Goal: Task Accomplishment & Management: Manage account settings

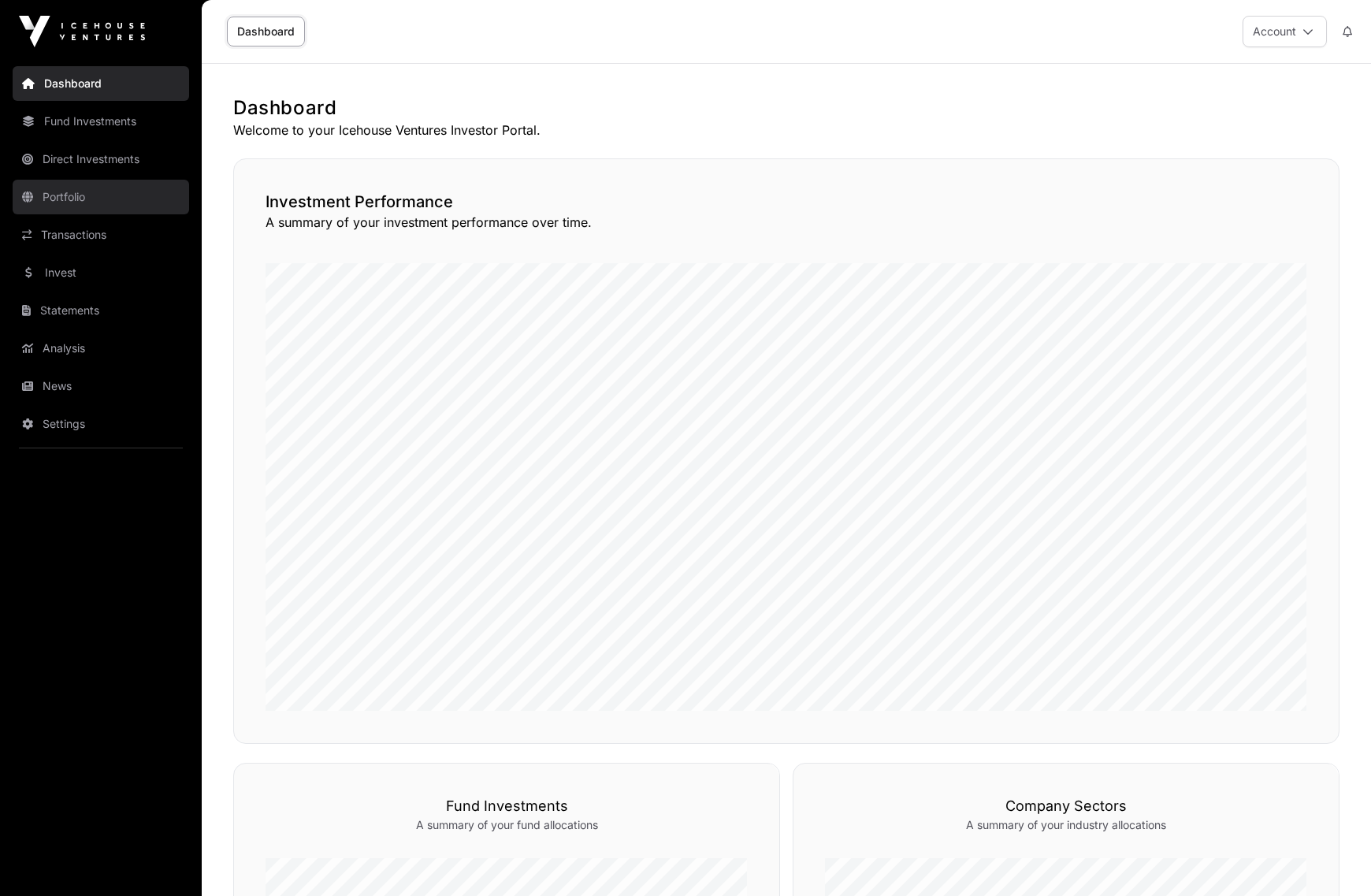
click at [61, 193] on link "Portfolio" at bounding box center [100, 197] width 176 height 35
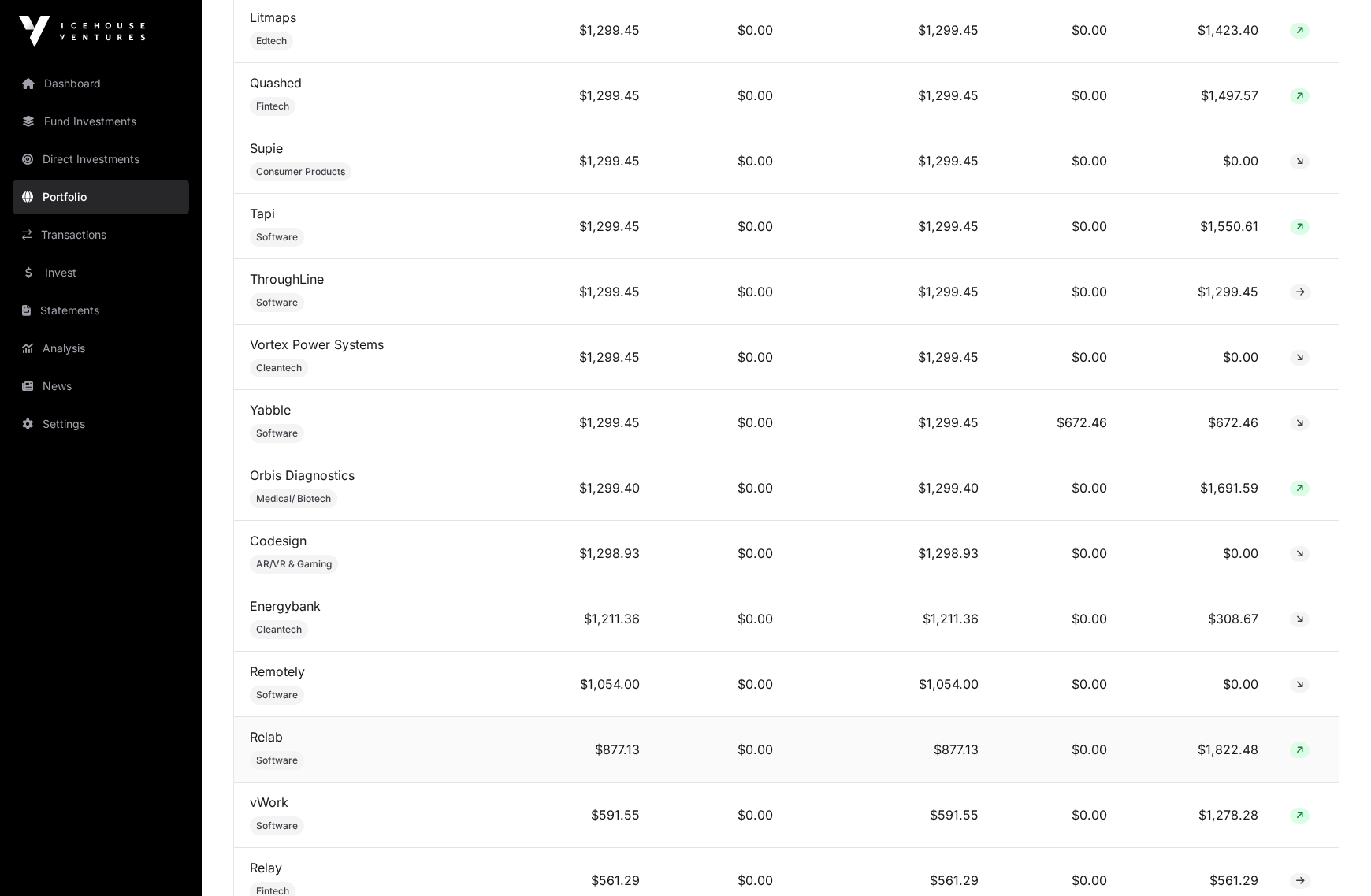
scroll to position [4759, 0]
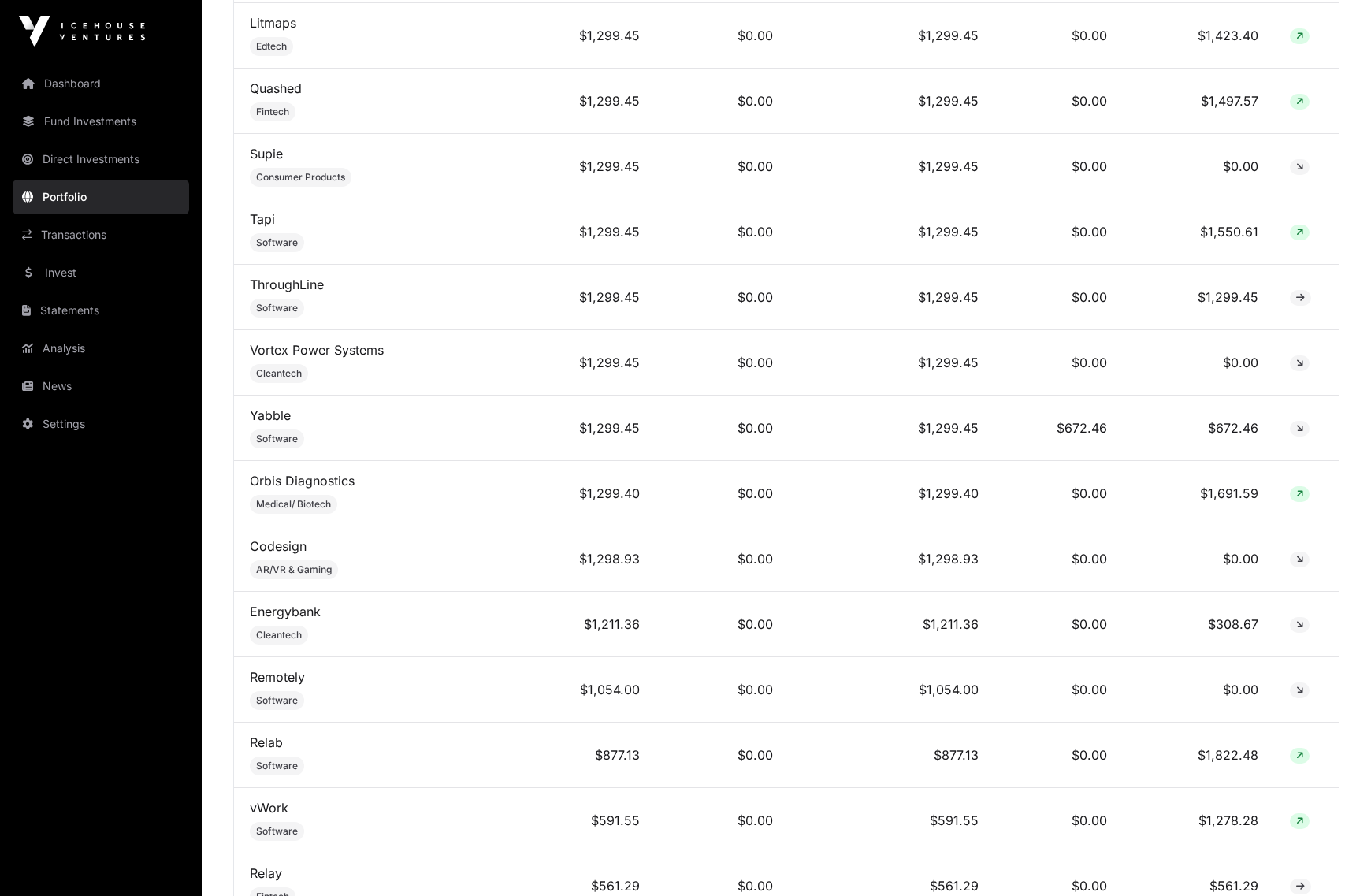
click at [85, 415] on link "Settings" at bounding box center [100, 424] width 176 height 35
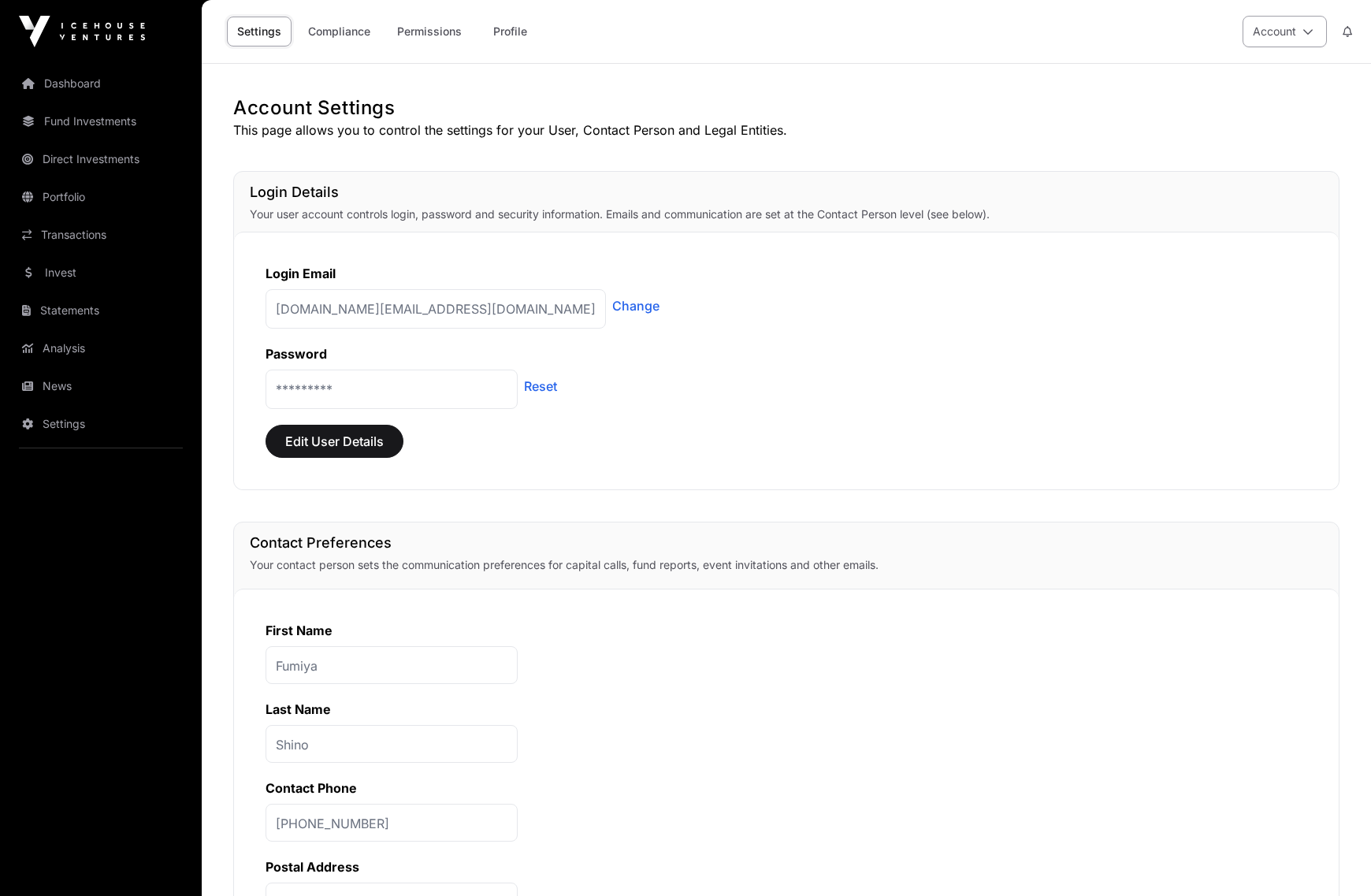
click at [1294, 24] on button "Account" at bounding box center [1284, 32] width 84 height 32
click at [1197, 225] on span "Sign Out" at bounding box center [1186, 233] width 45 height 16
